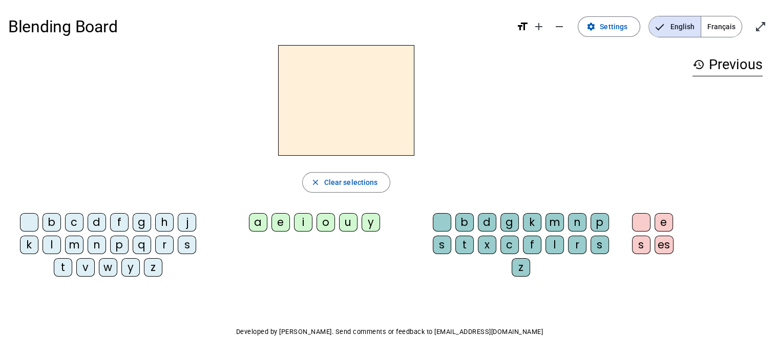
click at [715, 34] on span "Français" at bounding box center [721, 26] width 40 height 20
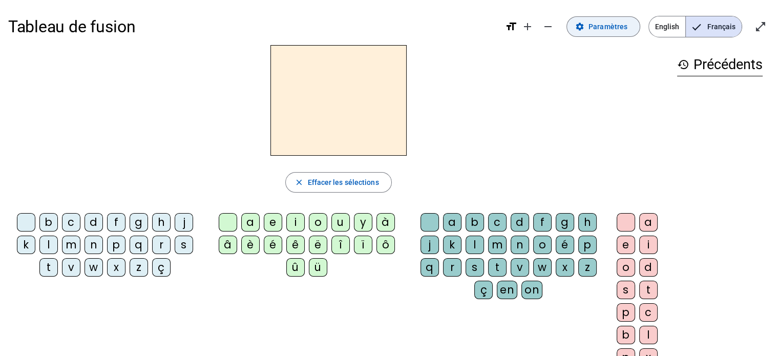
click at [590, 26] on span at bounding box center [603, 26] width 73 height 25
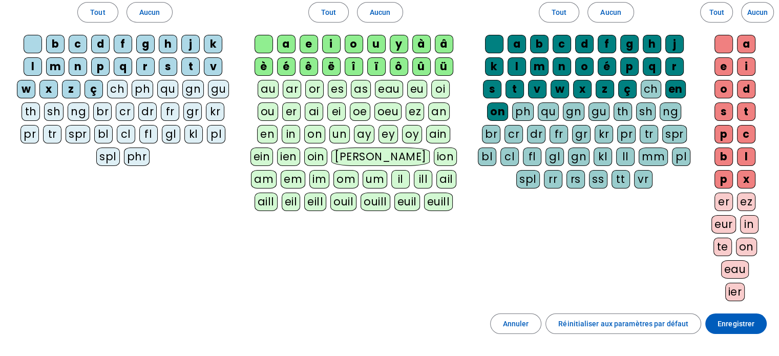
scroll to position [87, 0]
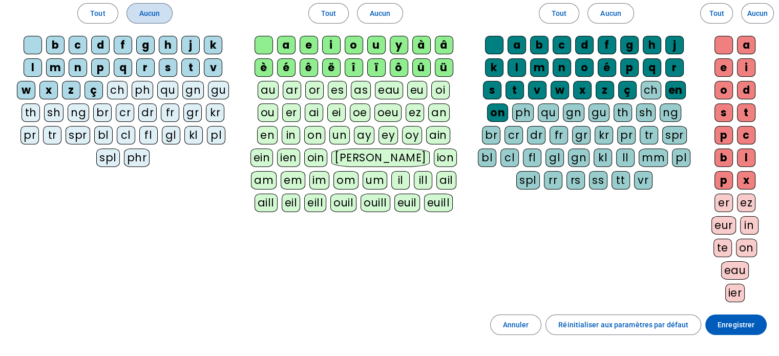
click at [154, 8] on span "Aucun" at bounding box center [149, 13] width 20 height 12
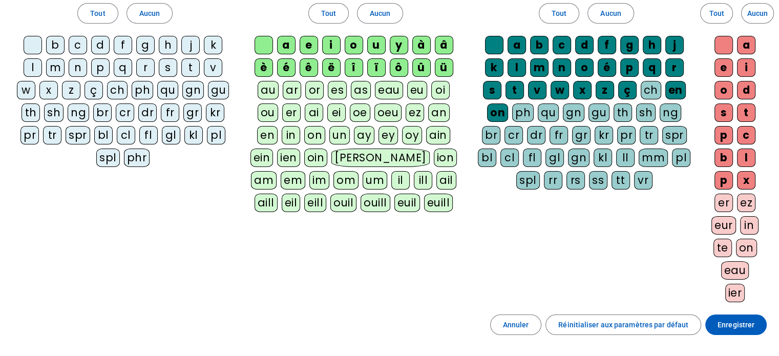
click at [33, 69] on div "l" at bounding box center [33, 67] width 18 height 18
click at [193, 63] on div "t" at bounding box center [190, 67] width 18 height 18
click at [379, 16] on span "Aucun" at bounding box center [380, 13] width 20 height 12
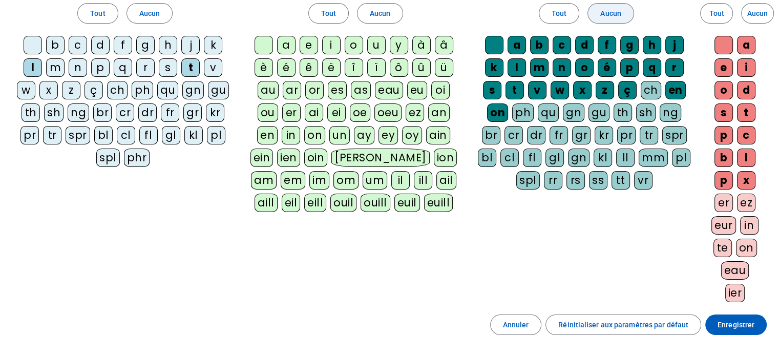
click at [609, 11] on span "Aucun" at bounding box center [610, 13] width 20 height 12
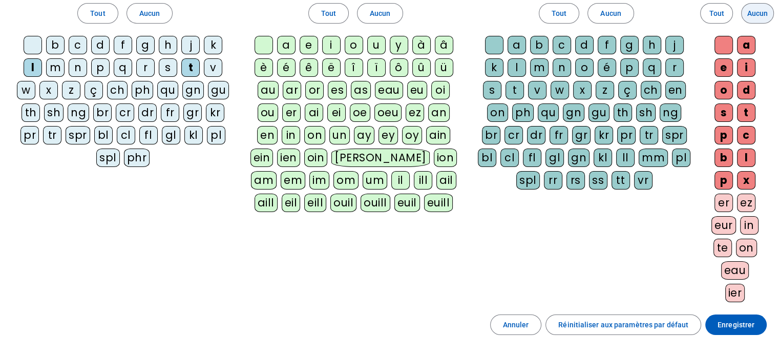
click at [757, 17] on span "Aucun" at bounding box center [757, 13] width 20 height 12
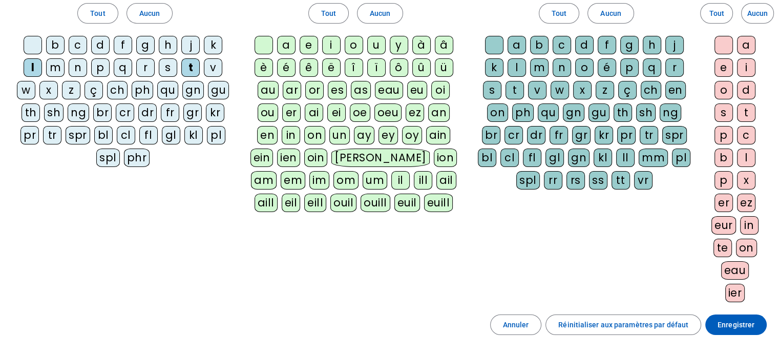
click at [289, 48] on div "a" at bounding box center [286, 45] width 18 height 18
click at [309, 44] on div "e" at bounding box center [309, 45] width 18 height 18
click at [372, 41] on div "u" at bounding box center [376, 45] width 18 height 18
click at [728, 322] on span "Enregistrer" at bounding box center [735, 324] width 37 height 12
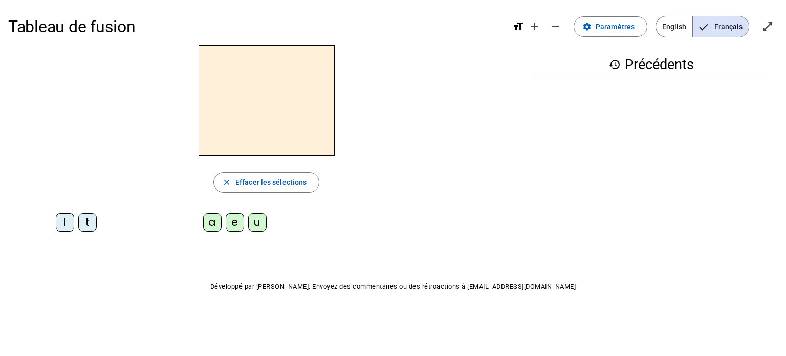
click at [86, 222] on div "t" at bounding box center [87, 222] width 18 height 18
click at [210, 223] on div "a" at bounding box center [212, 222] width 18 height 18
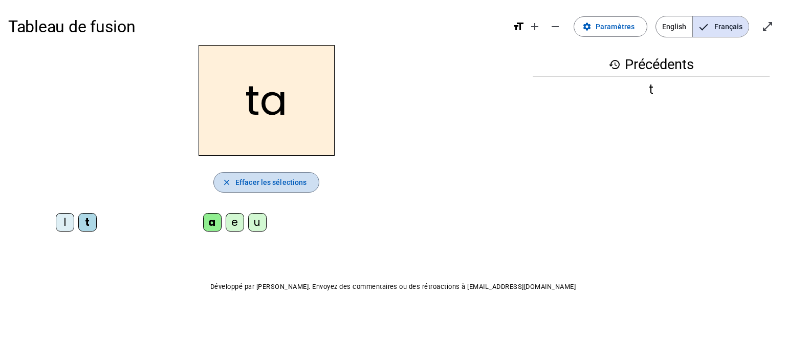
click at [249, 186] on span "Effacer les sélections" at bounding box center [271, 182] width 71 height 12
